Goal: Task Accomplishment & Management: Use online tool/utility

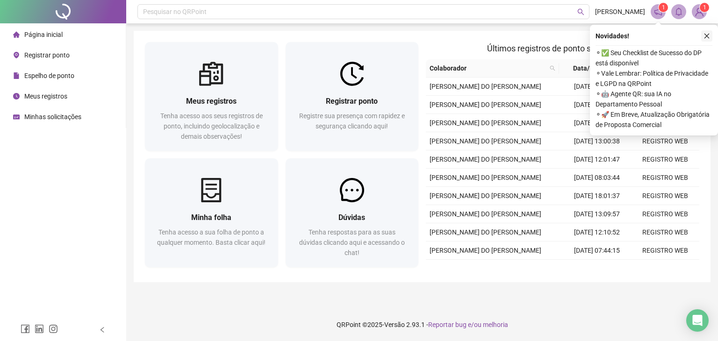
click at [708, 36] on icon "close" at bounding box center [707, 36] width 7 height 7
click at [707, 36] on icon "close" at bounding box center [707, 36] width 5 height 5
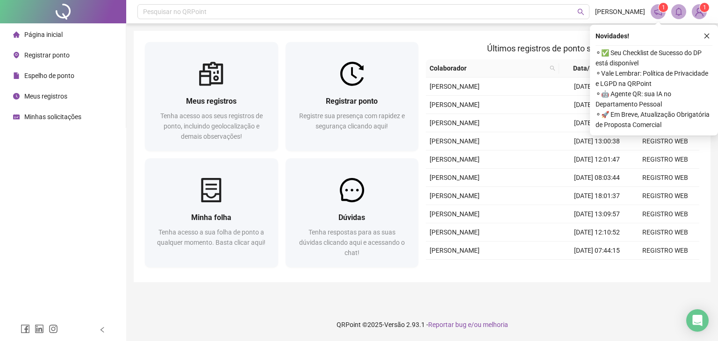
drag, startPoint x: 707, startPoint y: 36, endPoint x: 696, endPoint y: 40, distance: 11.6
click at [707, 36] on icon "close" at bounding box center [707, 36] width 5 height 5
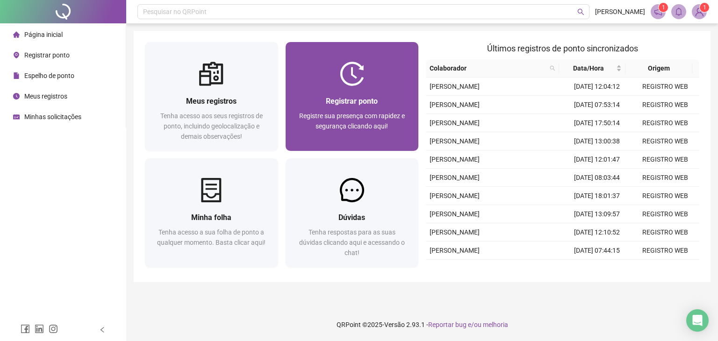
click at [383, 97] on div "Registrar ponto" at bounding box center [352, 101] width 111 height 12
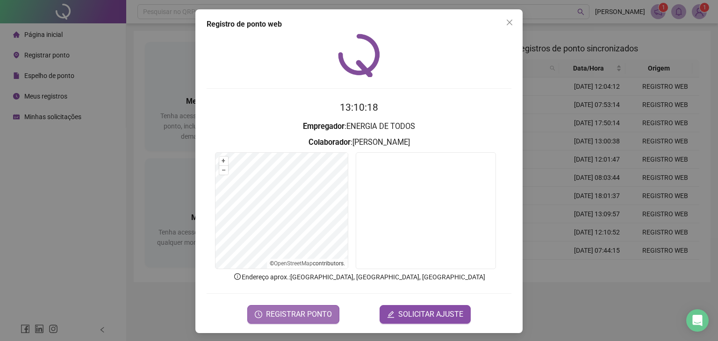
click at [307, 313] on span "REGISTRAR PONTO" at bounding box center [299, 314] width 66 height 11
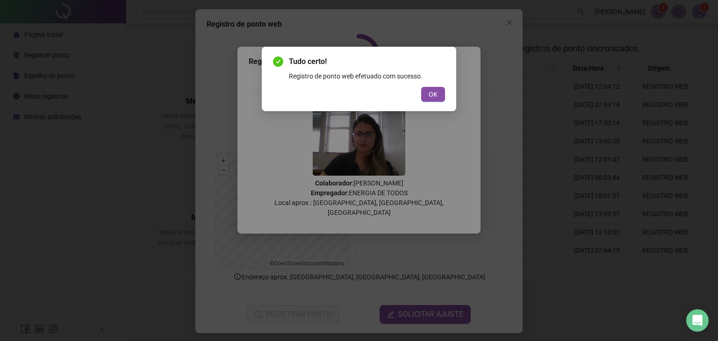
drag, startPoint x: 423, startPoint y: 96, endPoint x: 460, endPoint y: 84, distance: 39.5
click at [423, 96] on button "OK" at bounding box center [433, 94] width 24 height 15
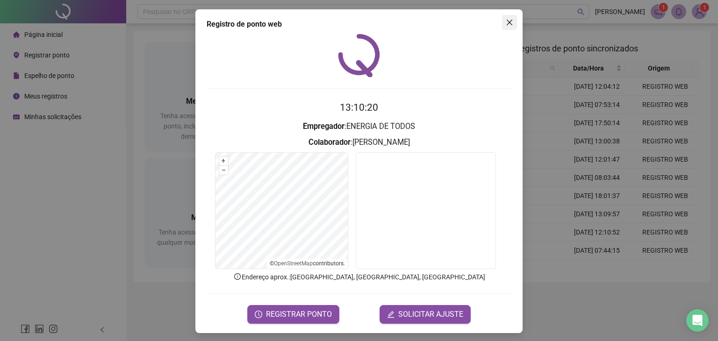
click at [506, 25] on icon "close" at bounding box center [509, 22] width 7 height 7
